Goal: Navigation & Orientation: Find specific page/section

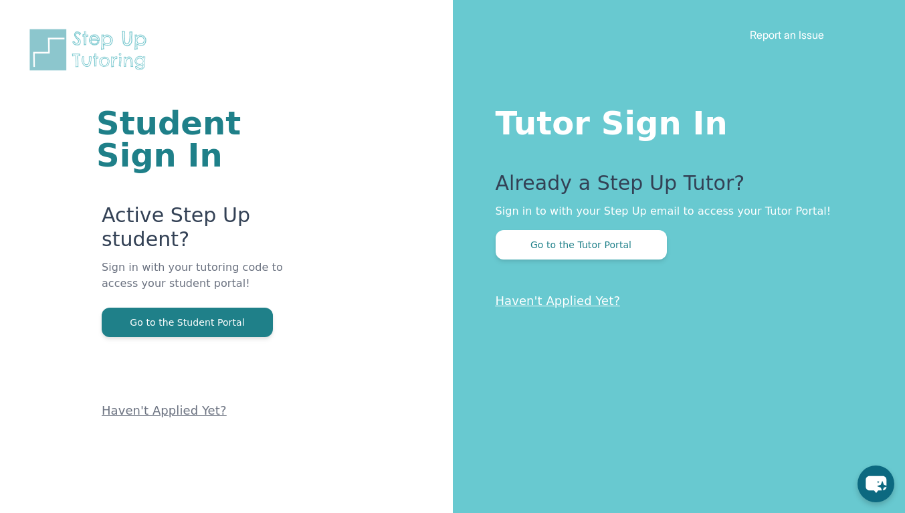
click at [252, 322] on button "Go to the Student Portal" at bounding box center [187, 322] width 171 height 29
click at [422, 107] on div "Student Sign In Active Step Up student? Sign in with your tutoring code to acce…" at bounding box center [226, 256] width 453 height 513
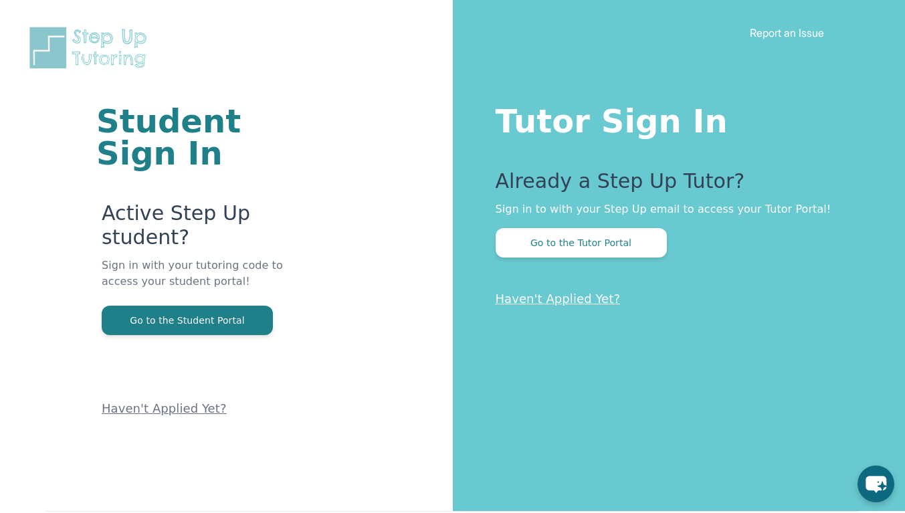
scroll to position [81, 0]
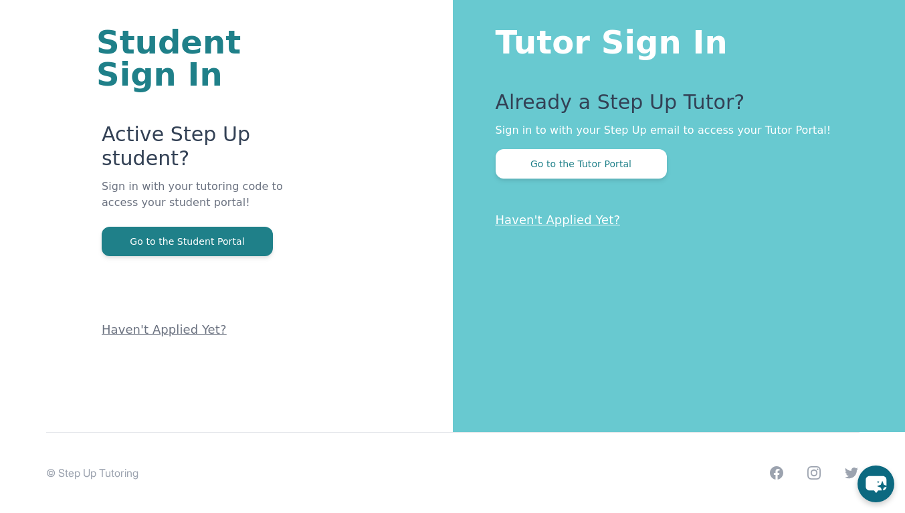
click at [233, 239] on button "Go to the Student Portal" at bounding box center [187, 241] width 171 height 29
click at [149, 242] on button "Go to the Student Portal" at bounding box center [187, 241] width 171 height 29
